Goal: Task Accomplishment & Management: Use online tool/utility

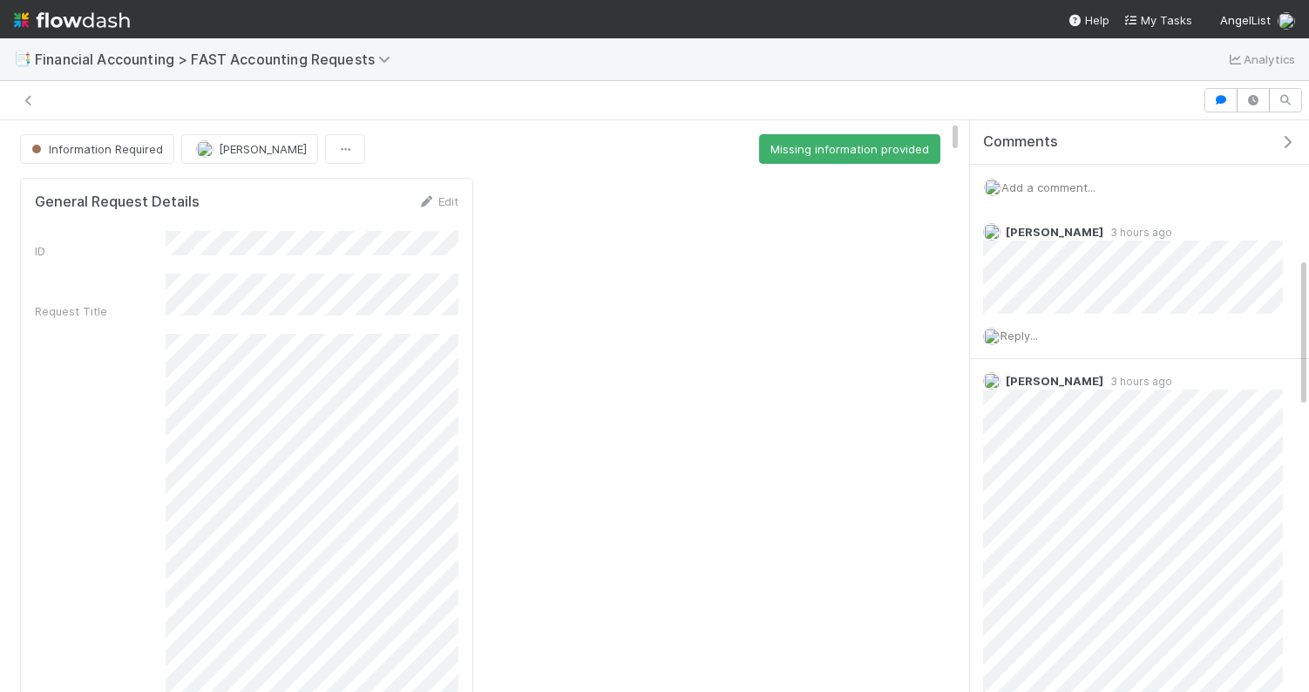
scroll to position [518, 0]
click at [1025, 181] on span "Add a comment..." at bounding box center [1048, 187] width 94 height 14
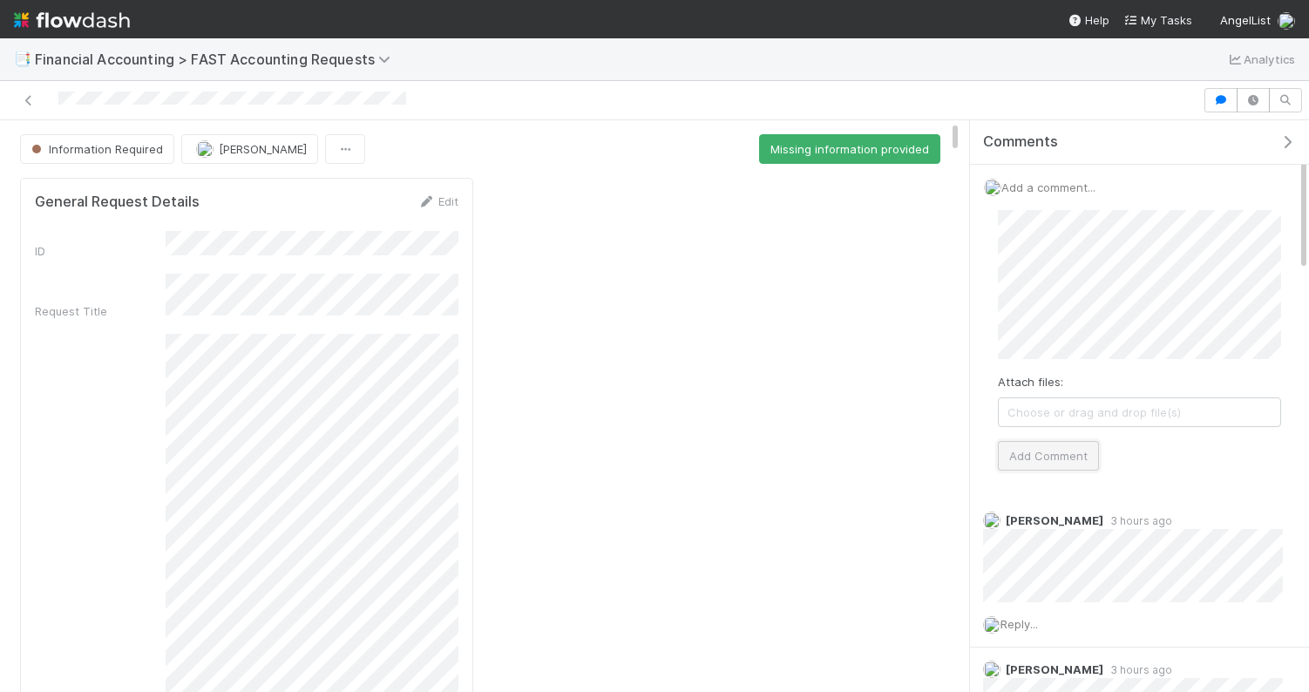
click at [1068, 457] on button "Add Comment" at bounding box center [1048, 456] width 101 height 30
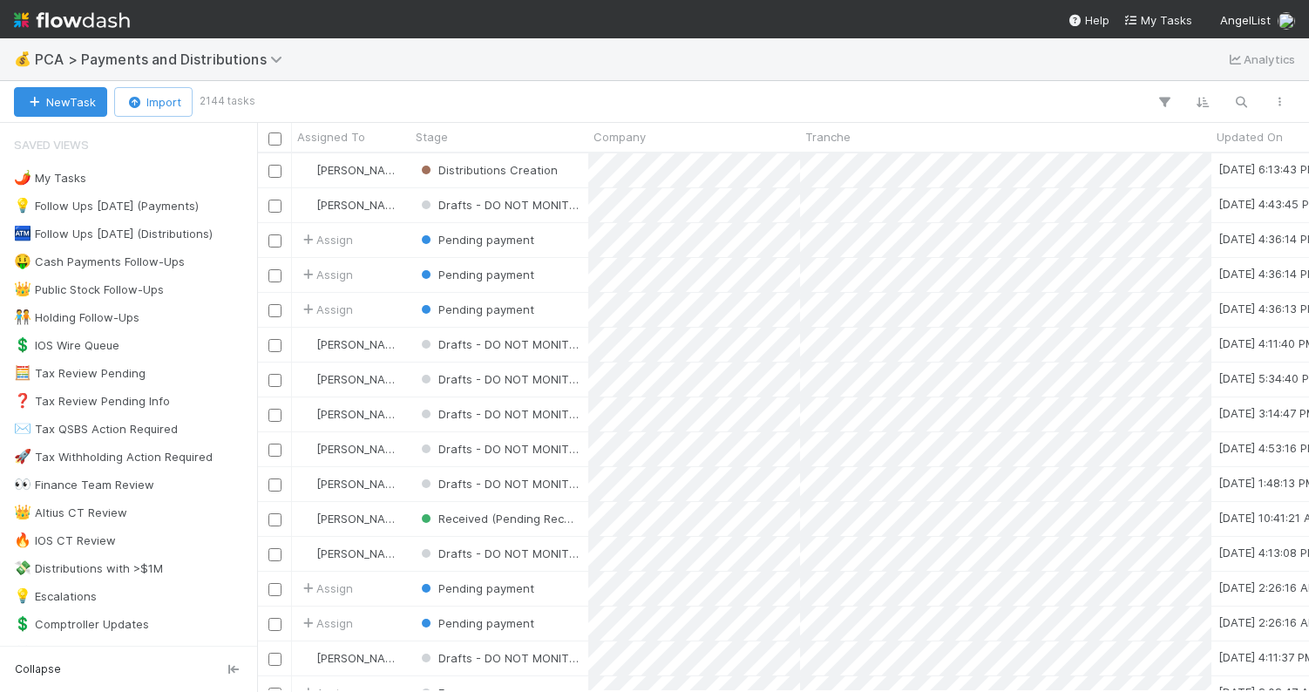
scroll to position [0, 1]
click at [518, 64] on div "💰 PCA > Payments and Distributions Analytics" at bounding box center [654, 59] width 1309 height 42
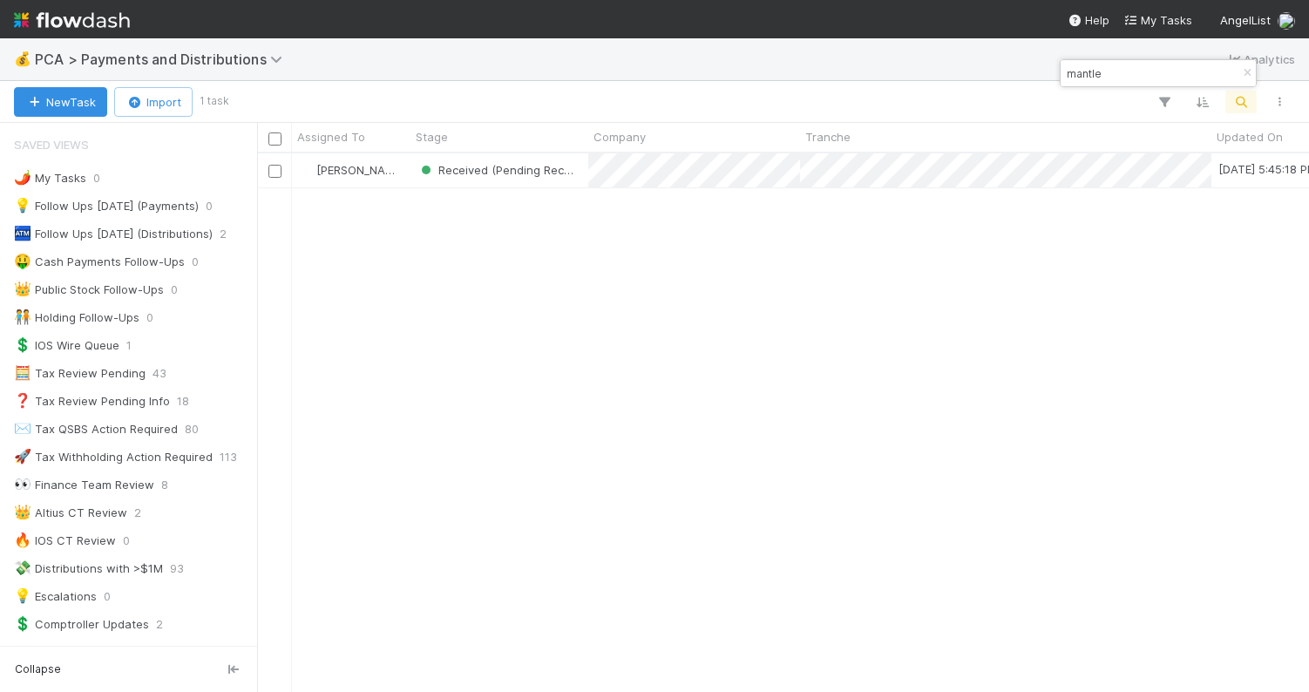
scroll to position [538, 1052]
type input "mantle"
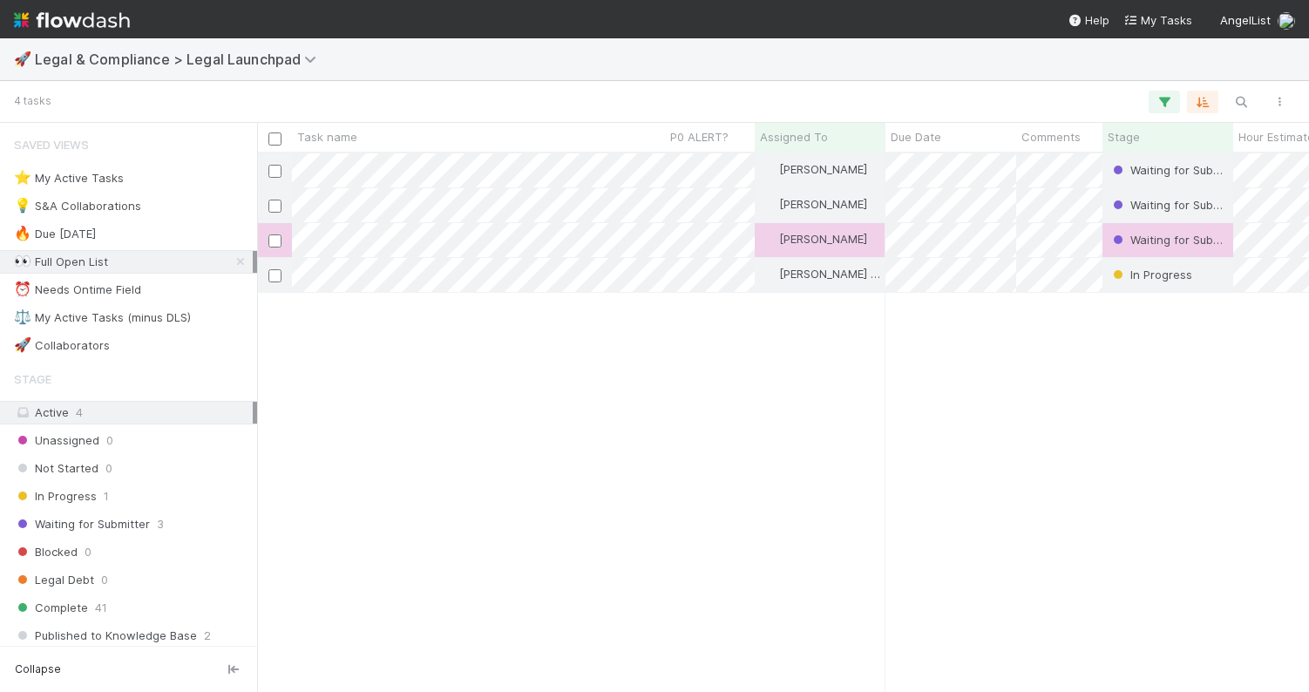
scroll to position [538, 1052]
